Goal: Transaction & Acquisition: Book appointment/travel/reservation

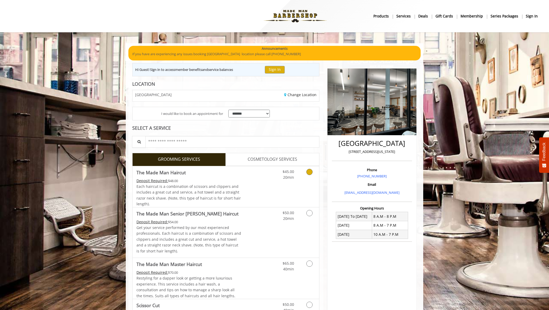
click at [309, 173] on icon "Grooming services" at bounding box center [309, 172] width 6 height 6
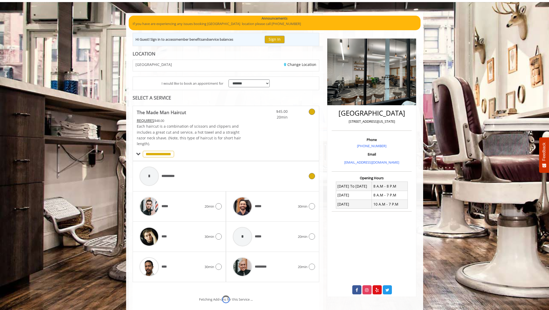
scroll to position [79, 0]
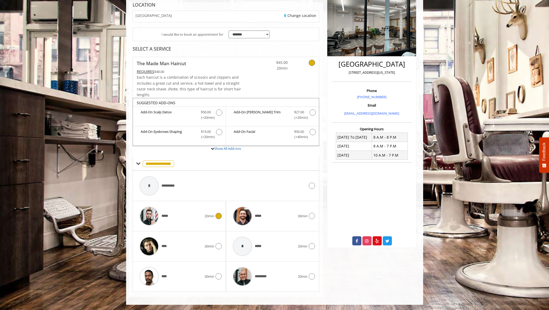
click at [217, 217] on icon at bounding box center [219, 216] width 6 height 6
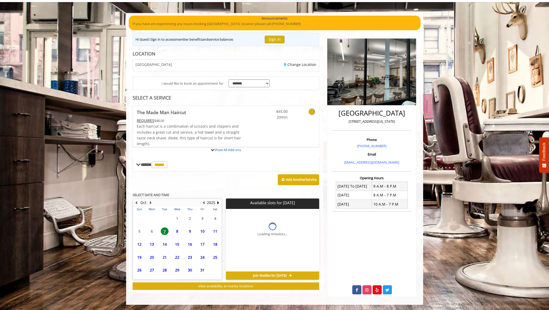
scroll to position [74, 0]
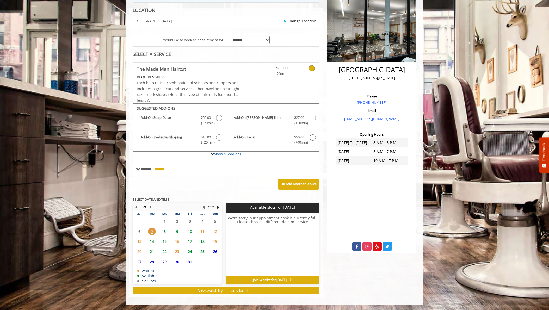
click at [190, 233] on span "10" at bounding box center [190, 232] width 8 height 8
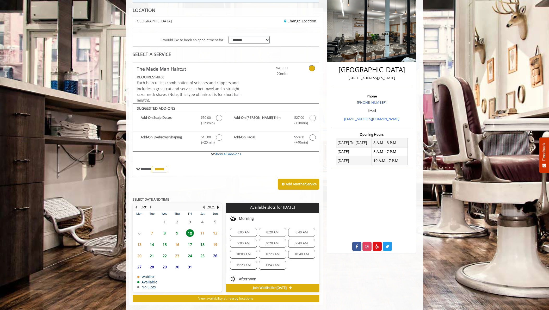
scroll to position [82, 0]
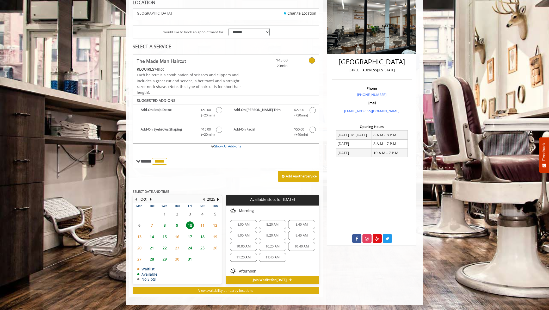
click at [297, 236] on span "9:40 AM" at bounding box center [302, 236] width 12 height 4
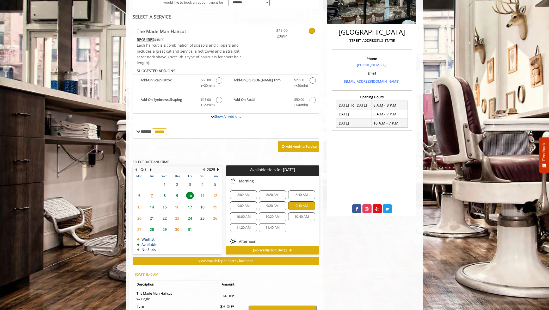
scroll to position [176, 0]
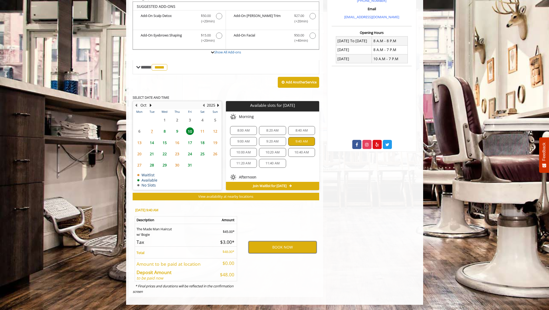
click at [283, 250] on button "BOOK NOW" at bounding box center [283, 247] width 68 height 12
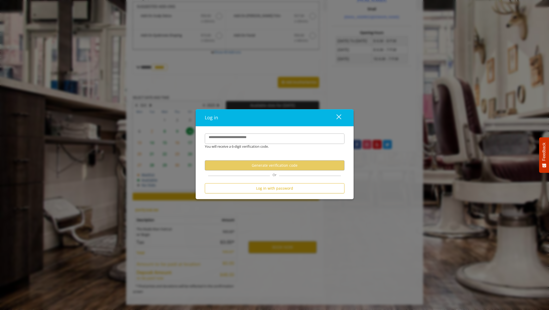
click at [341, 117] on div "close" at bounding box center [336, 118] width 10 height 8
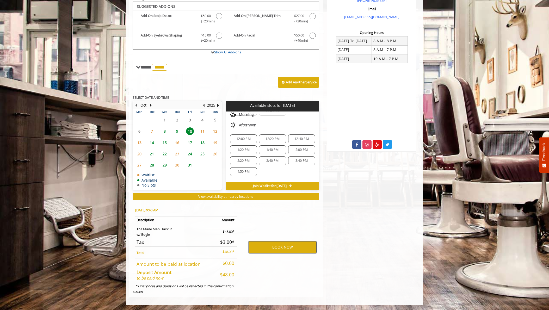
click at [287, 247] on button "BOOK NOW" at bounding box center [283, 247] width 68 height 12
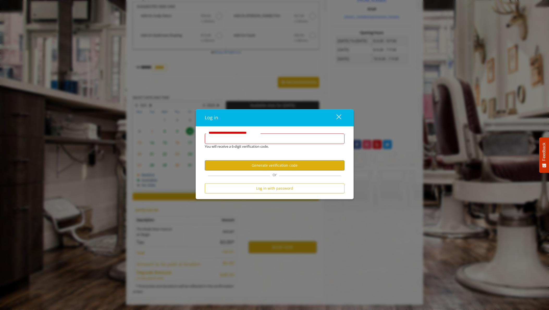
click at [252, 138] on input "**********" at bounding box center [275, 139] width 140 height 10
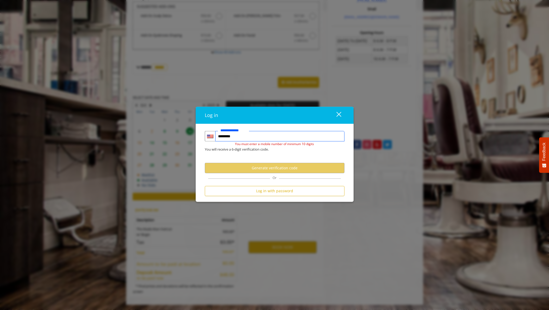
type input "**********"
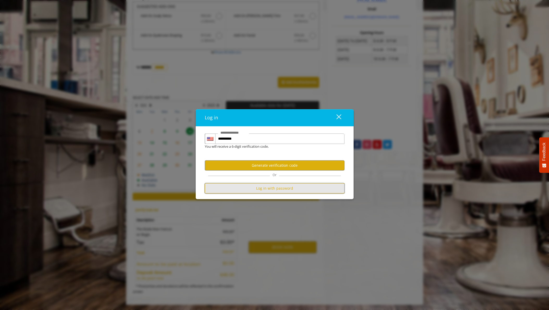
click at [270, 188] on button "Log in with password" at bounding box center [275, 189] width 140 height 10
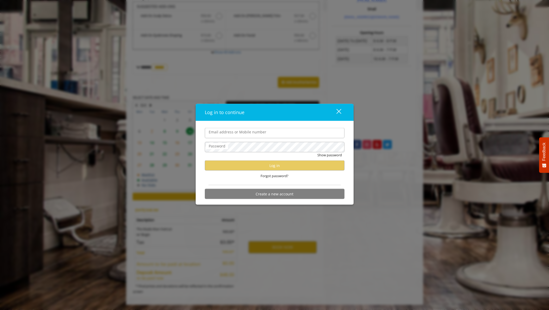
scroll to position [0, 0]
type input "**********"
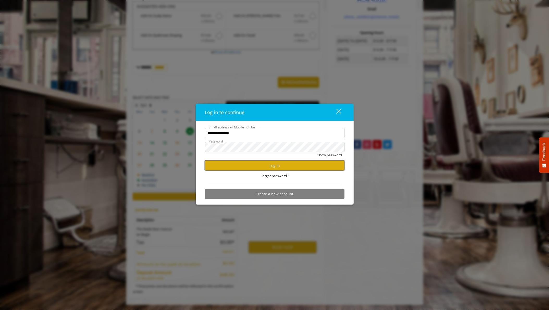
click at [257, 167] on button "Log in" at bounding box center [275, 166] width 140 height 10
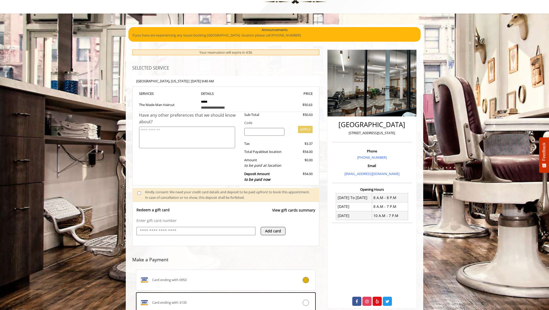
scroll to position [87, 0]
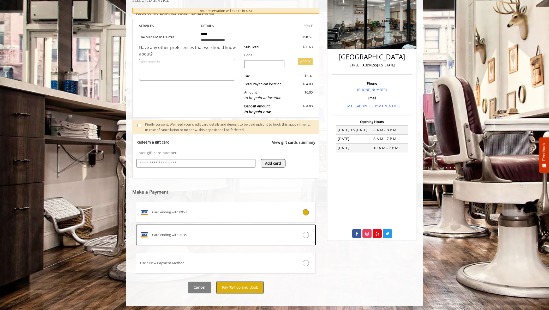
click at [250, 289] on button "Pay $54.00 and Book" at bounding box center [239, 288] width 47 height 12
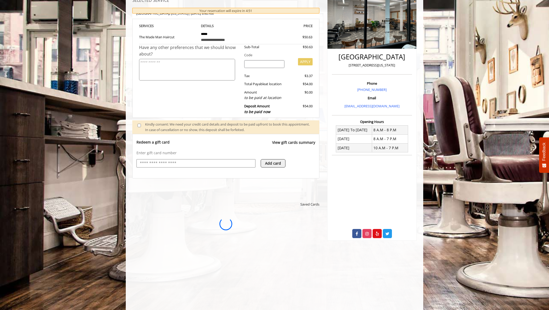
scroll to position [0, 0]
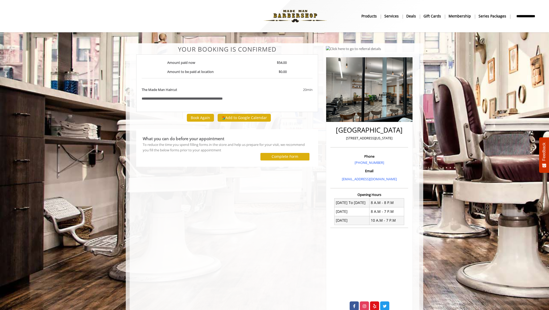
click at [135, 302] on div "**********" at bounding box center [227, 180] width 190 height 268
